Goal: Task Accomplishment & Management: Use online tool/utility

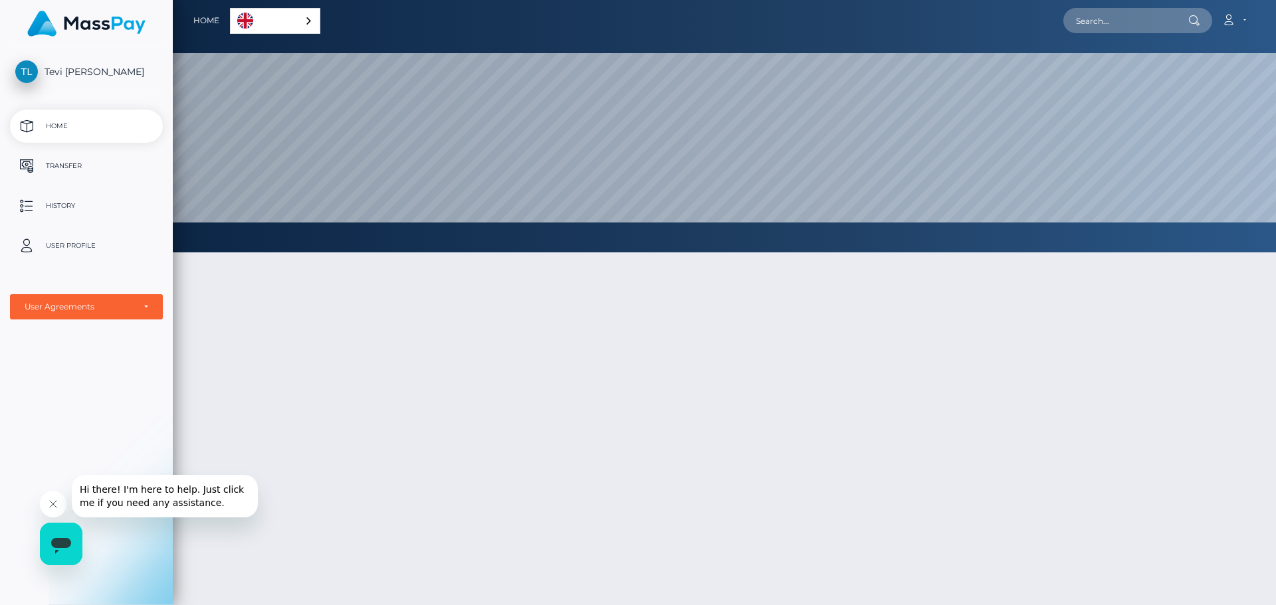
click at [306, 24] on div "English" at bounding box center [275, 21] width 90 height 26
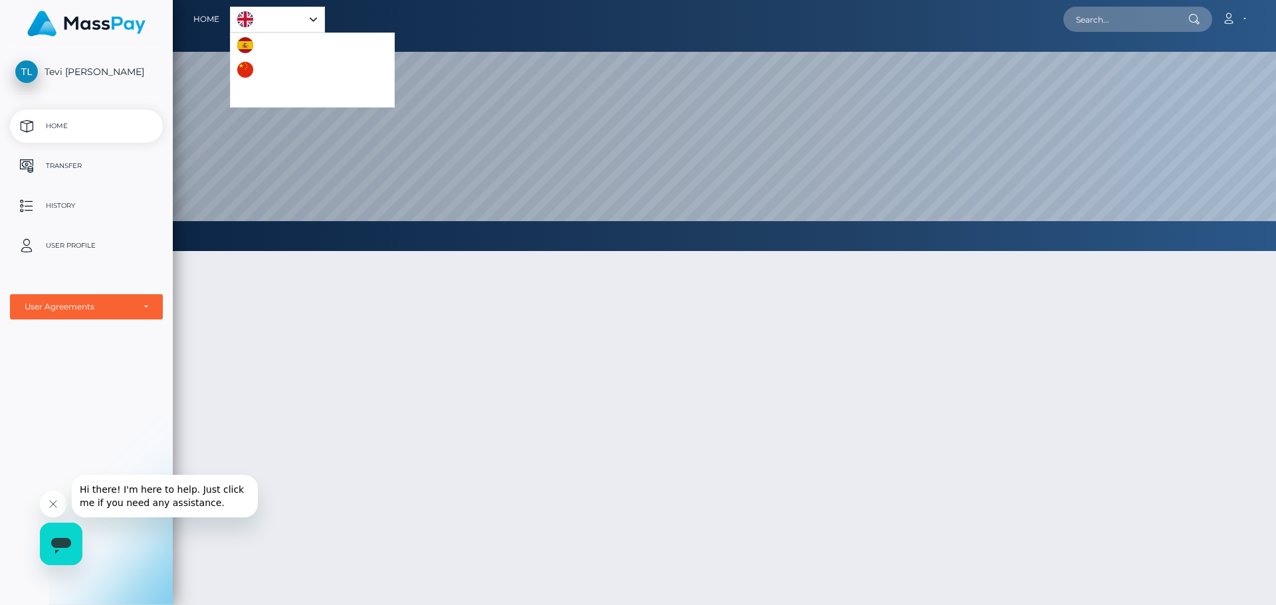
scroll to position [1, 0]
click at [305, 17] on link "English" at bounding box center [278, 20] width 94 height 25
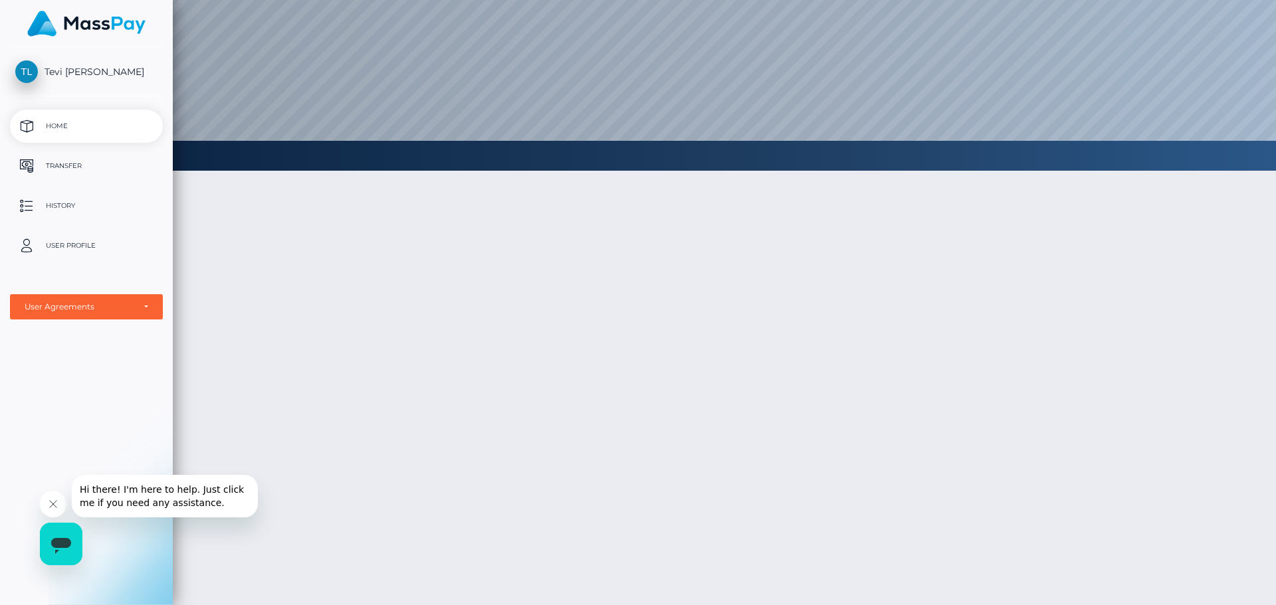
scroll to position [41, 0]
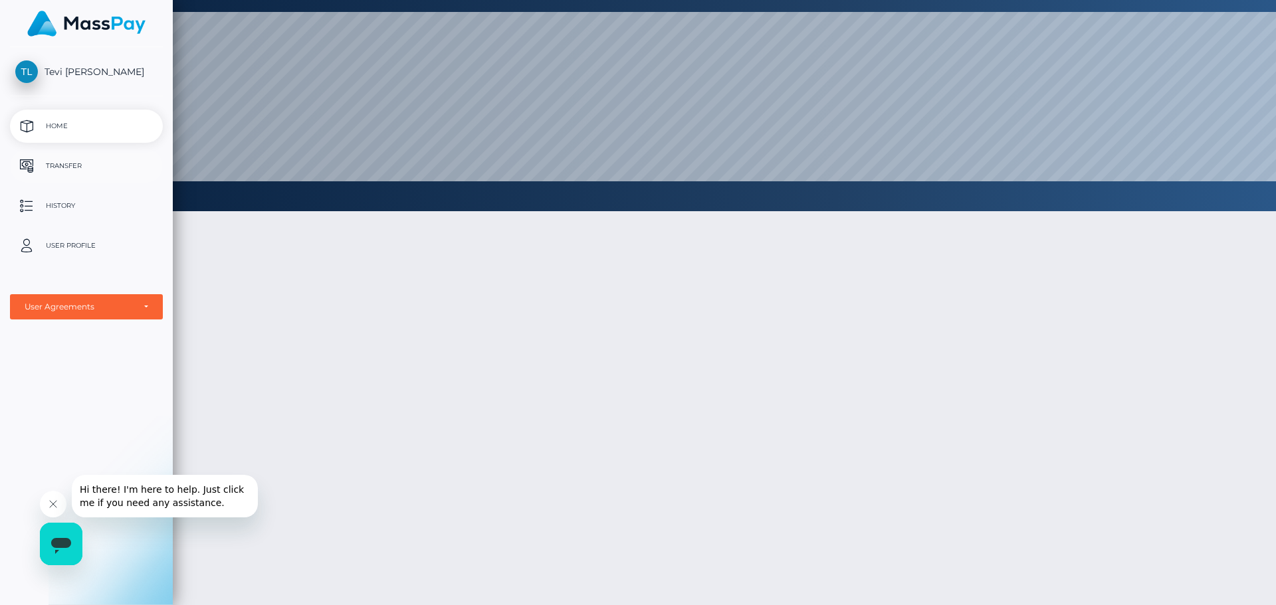
click at [60, 157] on p "Transfer" at bounding box center [86, 166] width 142 height 20
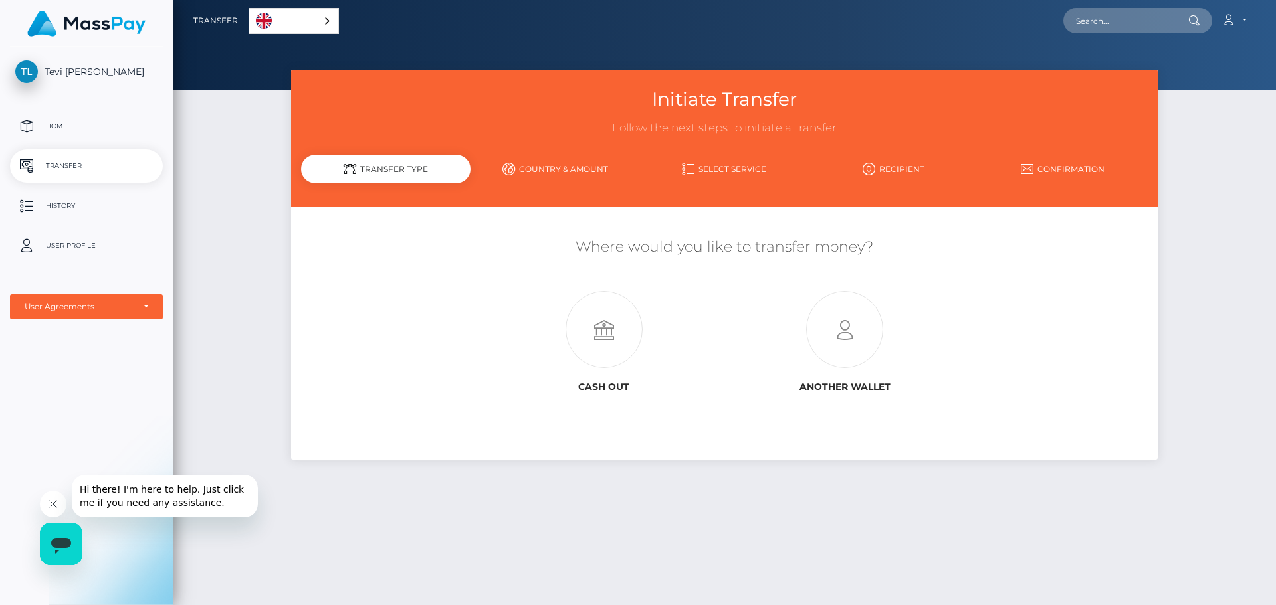
click at [266, 231] on div "Initiate Transfer Follow the next steps to initiate a transfer Transfer Type Co…" at bounding box center [724, 332] width 1103 height 524
click at [54, 503] on icon "Close message from company" at bounding box center [53, 504] width 11 height 11
click at [1203, 173] on div "Initiate Transfer Follow the next steps to initiate a transfer Transfer Type Co…" at bounding box center [724, 332] width 1103 height 524
